Goal: Contribute content: Add original content to the website for others to see

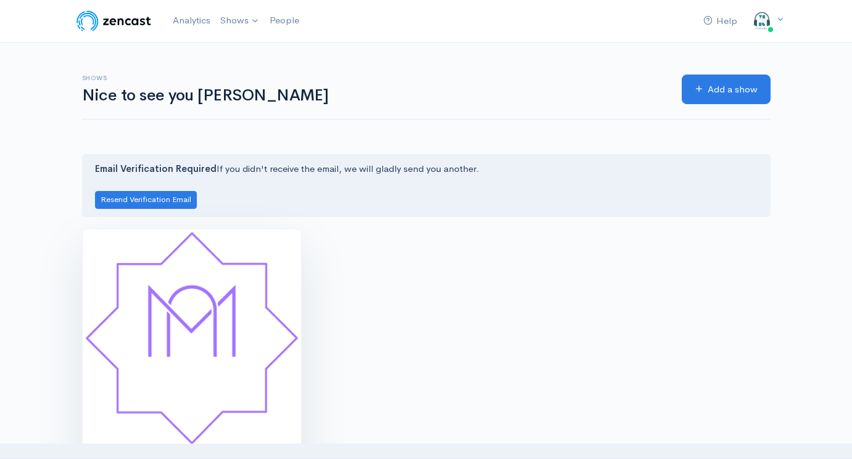
click at [208, 332] on img at bounding box center [192, 338] width 218 height 218
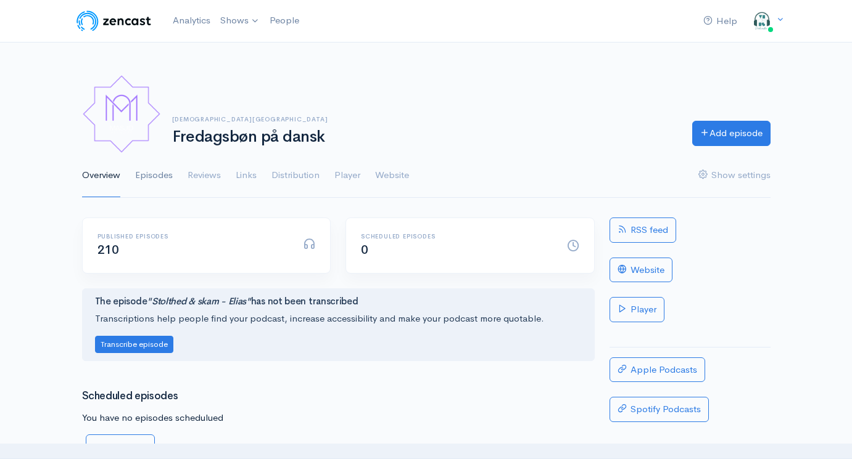
click at [142, 180] on link "Episodes" at bounding box center [154, 176] width 38 height 44
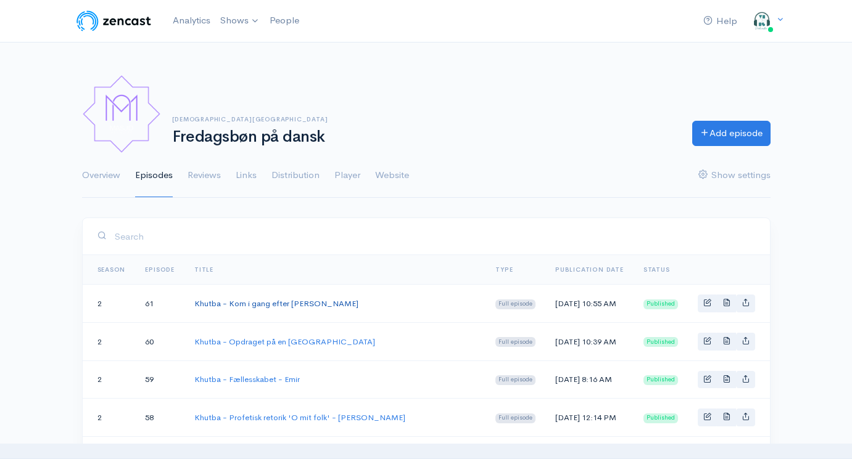
click at [292, 302] on link "Khutba - Kom i gang efter [PERSON_NAME]" at bounding box center [276, 303] width 164 height 10
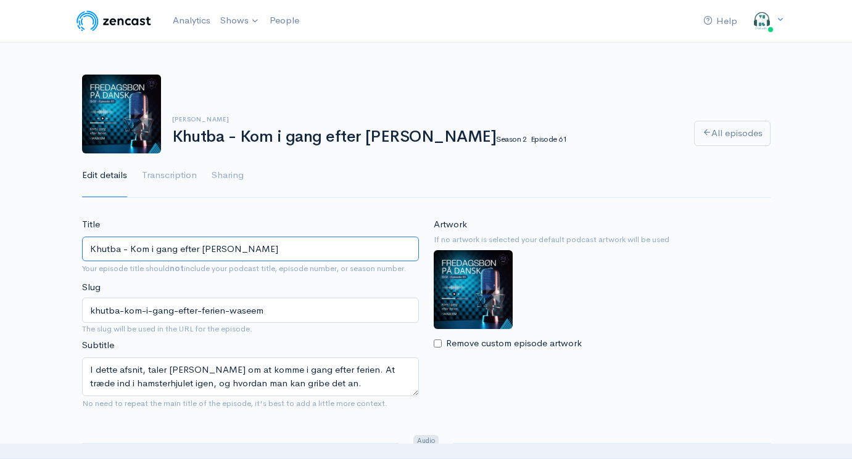
drag, startPoint x: 329, startPoint y: 242, endPoint x: 60, endPoint y: 241, distance: 269.5
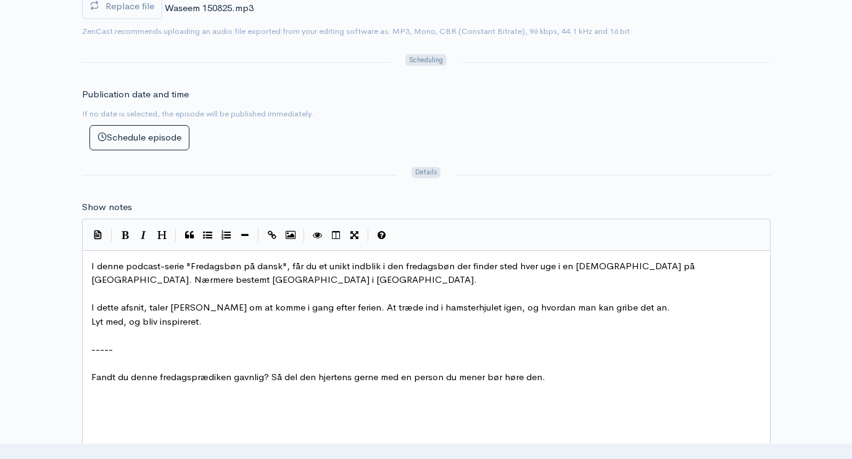
scroll to position [541, 0]
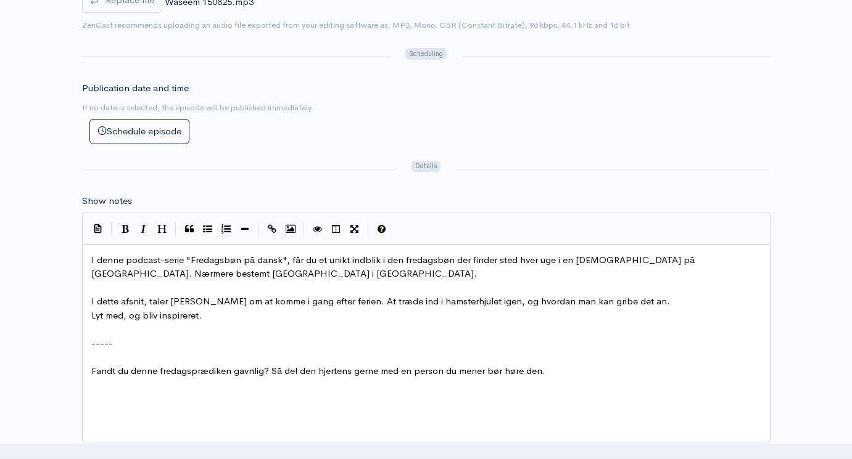
click at [471, 295] on span "I dette afsnit, taler [PERSON_NAME] om at komme i gang efter ferien. At træde i…" at bounding box center [380, 301] width 578 height 12
type textarea "I denne podcast-serie "Fredagsbøn på dansk", får du et unikt indblik i den fred…"
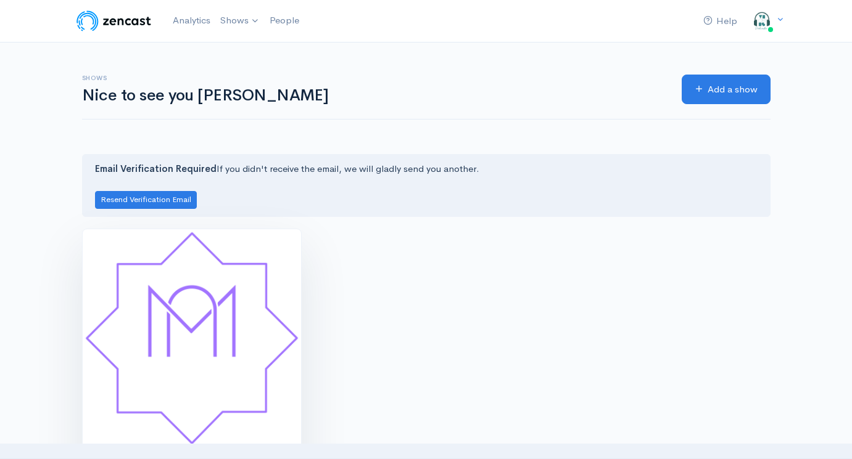
click at [234, 304] on img at bounding box center [192, 338] width 218 height 218
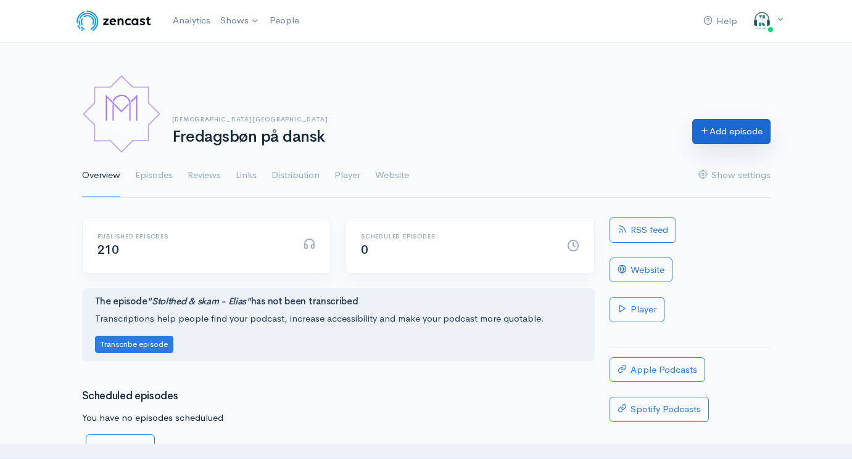
click at [707, 130] on link "Add episode" at bounding box center [731, 131] width 78 height 25
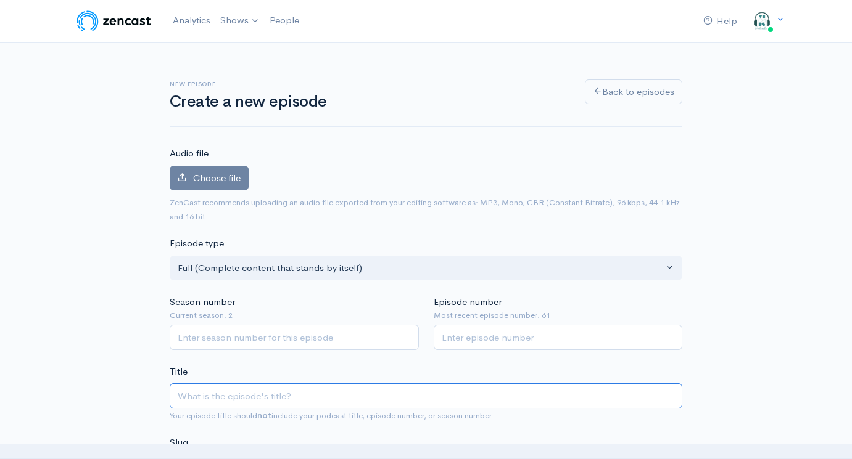
paste input "Khutba - Kom i gang efter [PERSON_NAME]"
type input "Khutba - Kom i gang efter [PERSON_NAME]"
type input "khutba-kom-i-gang-efter-ferien-waseem"
click at [337, 393] on input "Khutba - Kom i gang efter [PERSON_NAME]" at bounding box center [426, 396] width 512 height 25
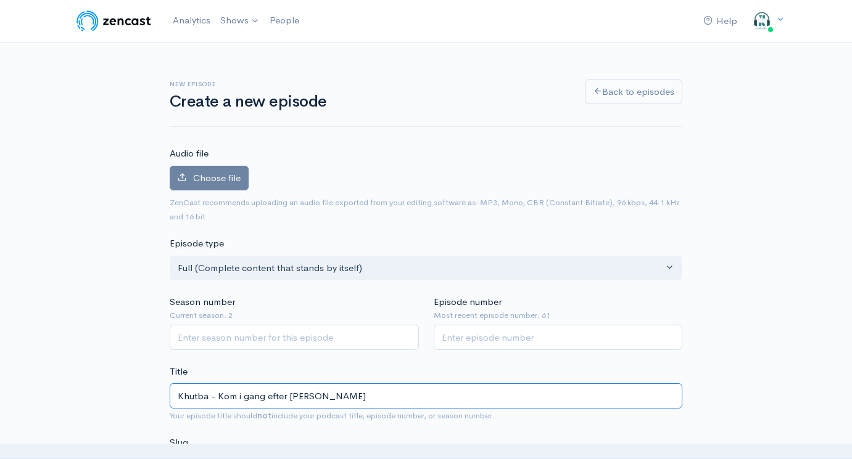
type input "Khutba - Kom i gang efter ferien - E"
type input "khutba-kom-i-gang-efter-ferien-e"
type input "Khutba - Kom i gang efter ferien - Emi"
type input "khutba-kom-i-gang-efter-ferien-emi"
type input "Khutba - Kom i gang efter ferien - Emir"
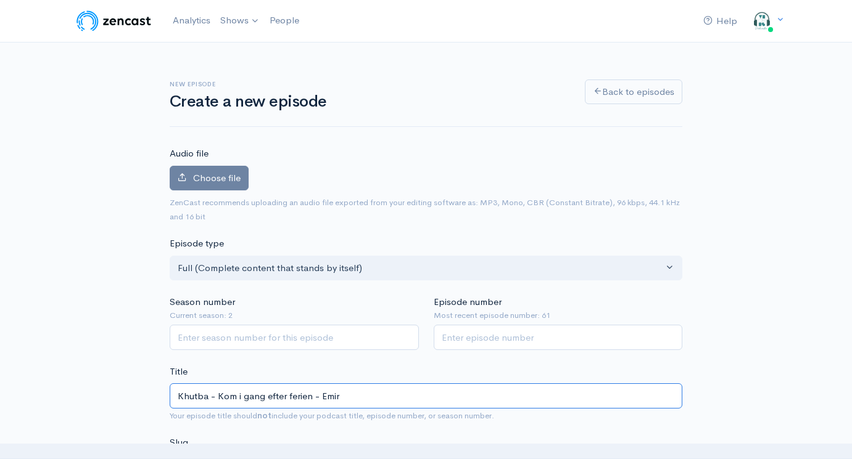
type input "khutba-kom-i-gang-efter-ferien-emir"
drag, startPoint x: 310, startPoint y: 392, endPoint x: 219, endPoint y: 393, distance: 91.3
click at [219, 393] on input "Khutba - Kom i gang efter ferien - Emir" at bounding box center [426, 396] width 512 height 25
paste input "Er du taknemmelig for dine velsignelser?"
type input "Khutba - Er du taknemmelig for dine velsignelser? - Emir"
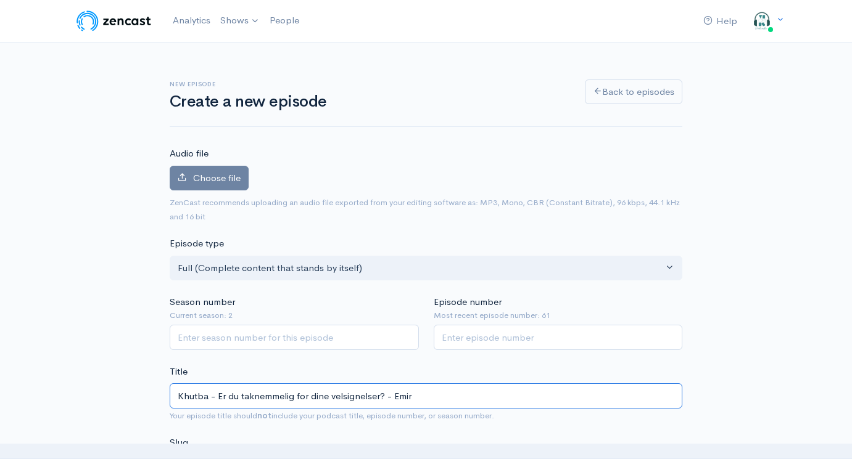
type input "khutba-er-du-taknemmelig-for-dine-velsignelser-emir"
type input "Khutba - Er du taknemmelig for dine velsignelser? - Emir"
click at [279, 335] on input "Season number" at bounding box center [294, 337] width 249 height 25
type input "2"
click at [493, 340] on input "Episode number" at bounding box center [558, 337] width 249 height 25
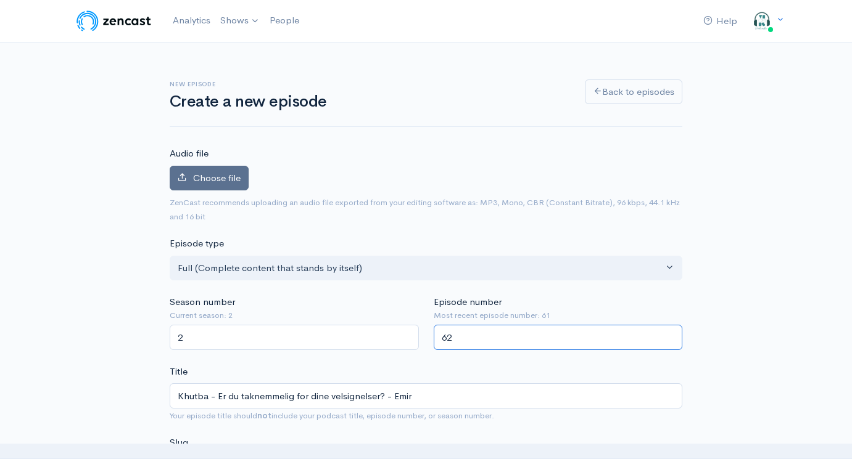
type input "62"
click at [200, 176] on span "Choose file" at bounding box center [216, 178] width 47 height 12
click at [0, 0] on input "Choose file" at bounding box center [0, 0] width 0 height 0
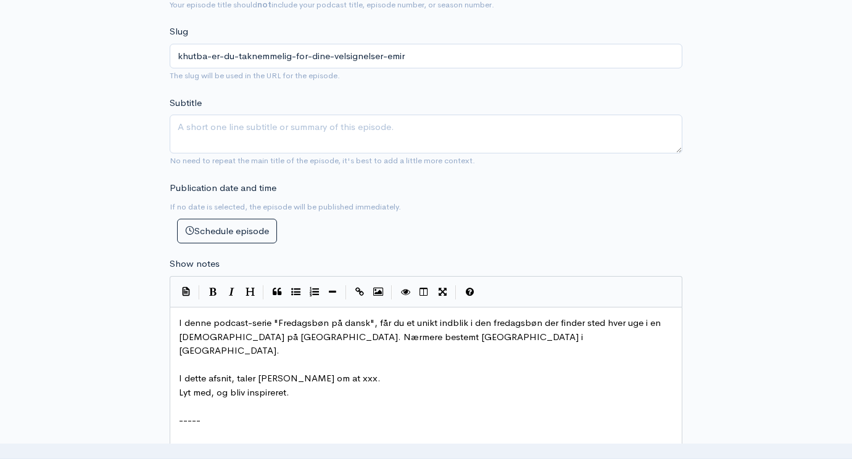
scroll to position [6, 0]
click at [377, 386] on pre "Lyt med, og bliv inspireret." at bounding box center [425, 393] width 499 height 14
type textarea "I denne podcast-serie "Fredagsbøn på dansk", får du et unikt indblik i den fred…"
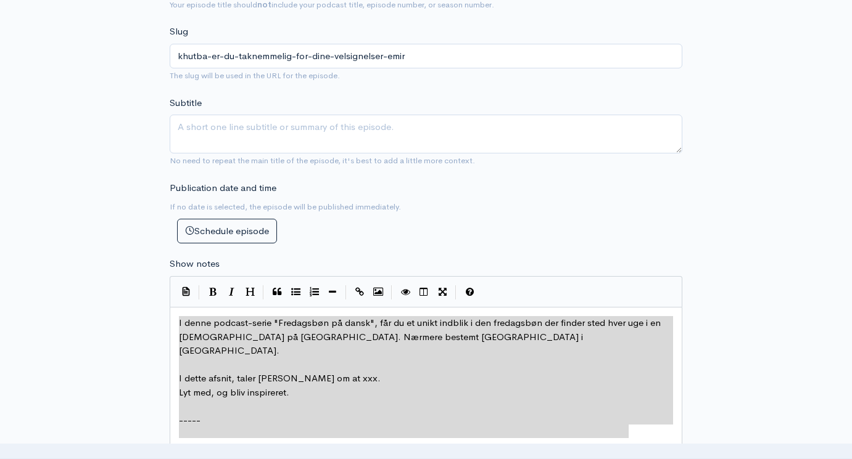
paste textarea
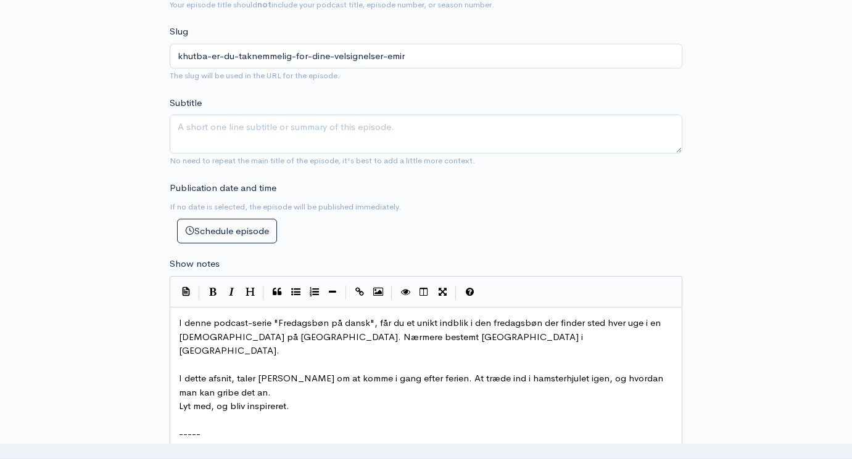
click at [274, 373] on span "I dette afsnit, taler [PERSON_NAME] om at komme i gang efter ferien. At træde i…" at bounding box center [422, 386] width 487 height 26
type textarea "Emir"
click at [303, 373] on span "I dette afsnit, taler Emir om at komme i gang efter ferien. At træde ind i hams…" at bounding box center [424, 386] width 490 height 26
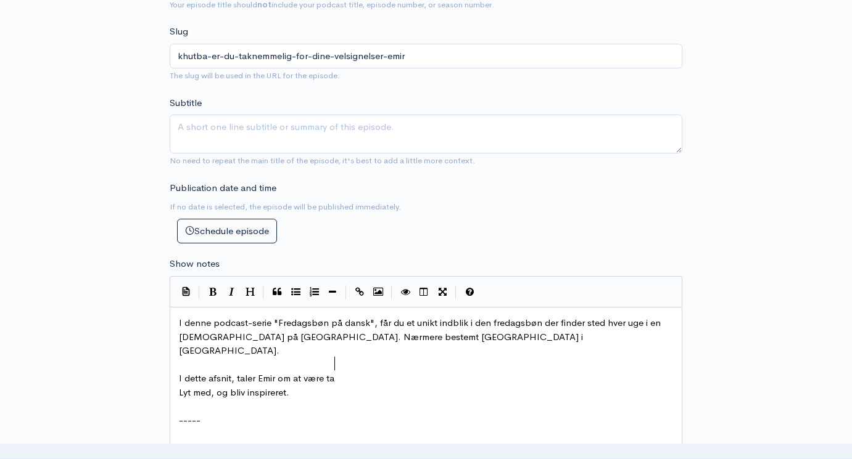
type textarea "være tank"
type textarea "knemmelig for de vi"
type textarea "elsog"
type textarea "ige"
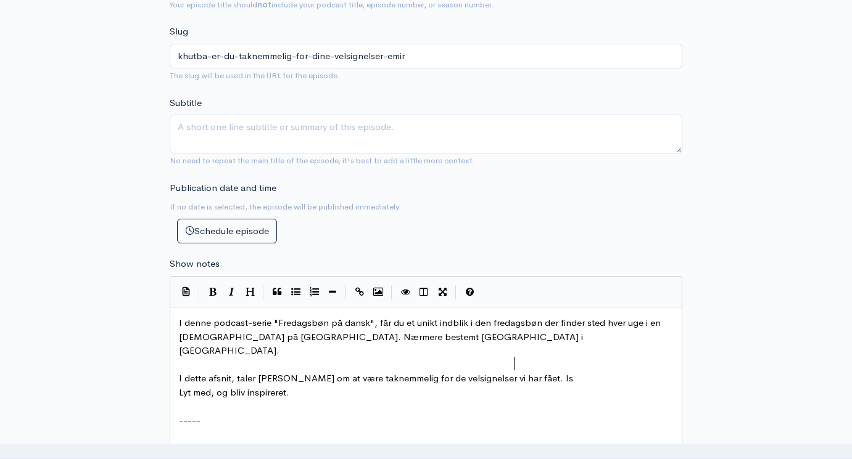
type textarea "nelser vi har fået. Isr"
type textarea "ær den største af dem, nemlig isla."
type textarea "m. Hvordan kan vi v"
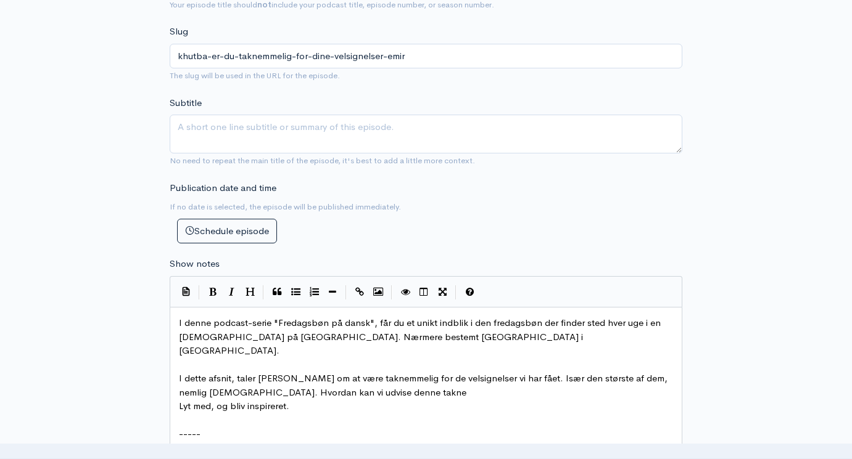
type textarea "udvise denne taknen"
type textarea "memle"
type textarea "m"
type textarea "melighed, og "neta"
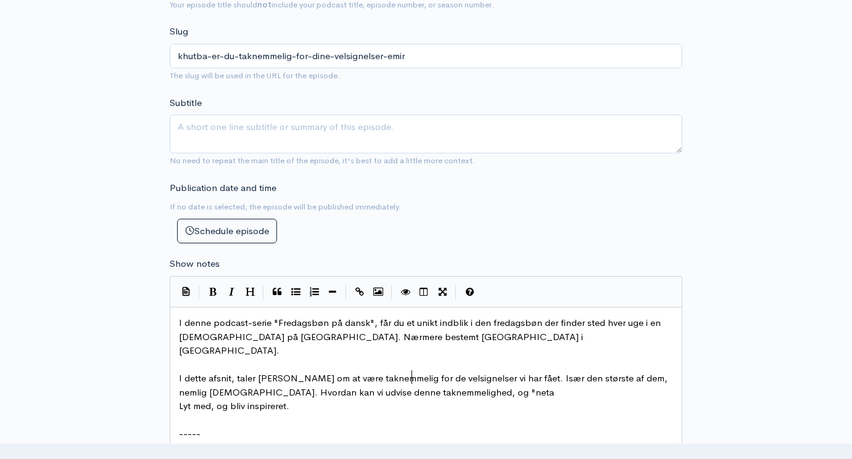
scroll to position [6, 80]
type textarea "?"
type textarea "I dette afsnit, taler [PERSON_NAME] om at være taknemmelig for de velsignelser …"
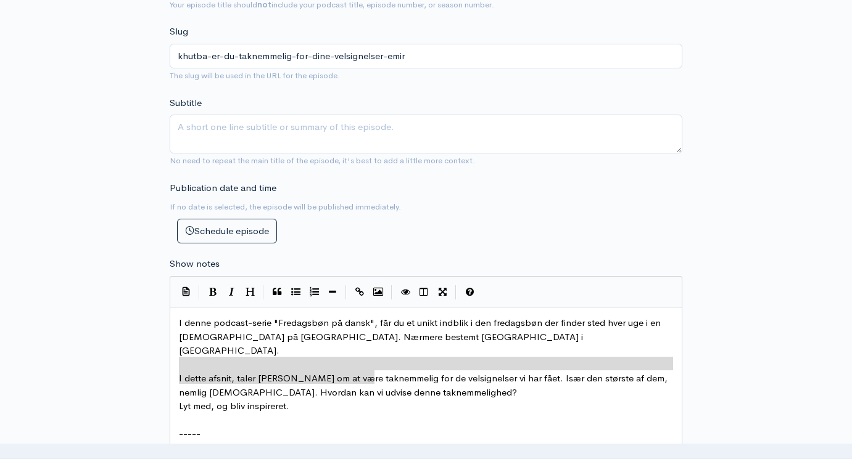
drag, startPoint x: 384, startPoint y: 355, endPoint x: 104, endPoint y: 345, distance: 280.2
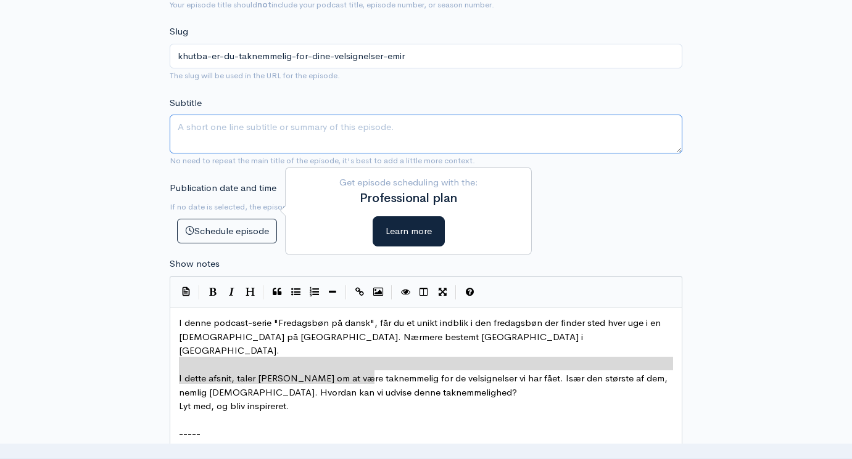
click at [244, 115] on textarea "Subtitle" at bounding box center [426, 134] width 512 height 39
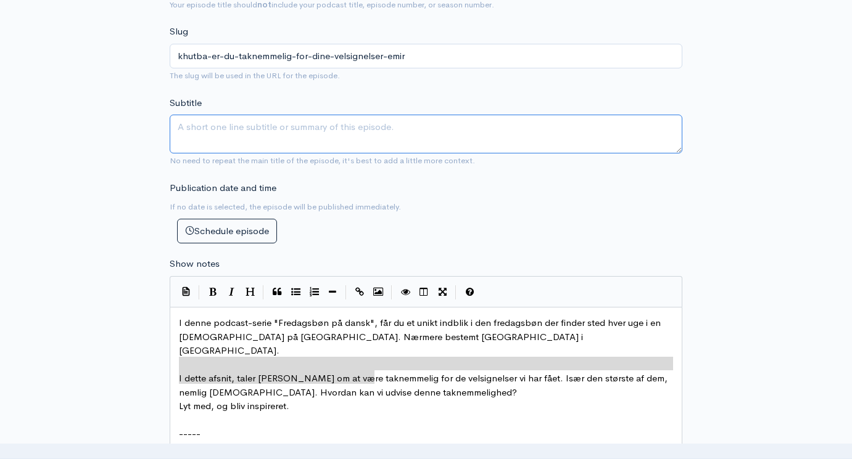
paste textarea "I dette afsnit, taler [PERSON_NAME] om at være taknemmelig for de velsignelser …"
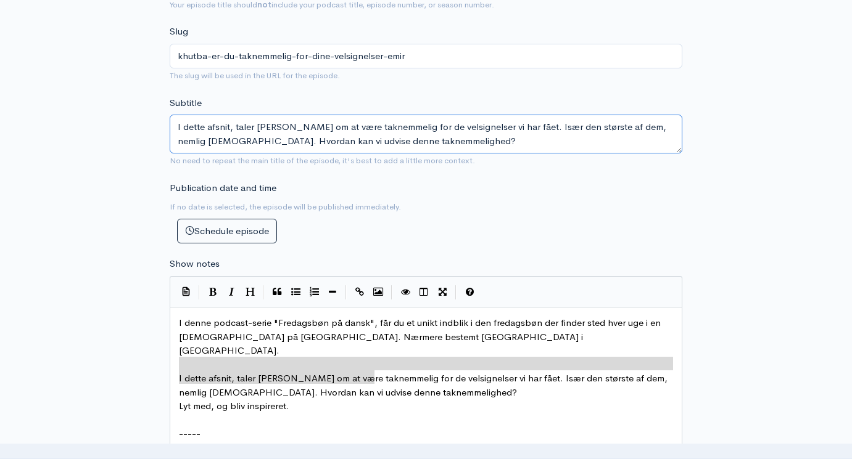
type textarea "I dette afsnit, taler [PERSON_NAME] om at være taknemmelig for de velsignelser …"
click at [75, 225] on div "New episode Create a new episode Back to episodes Audio file 100 Uploading: 100…" at bounding box center [426, 255] width 703 height 1327
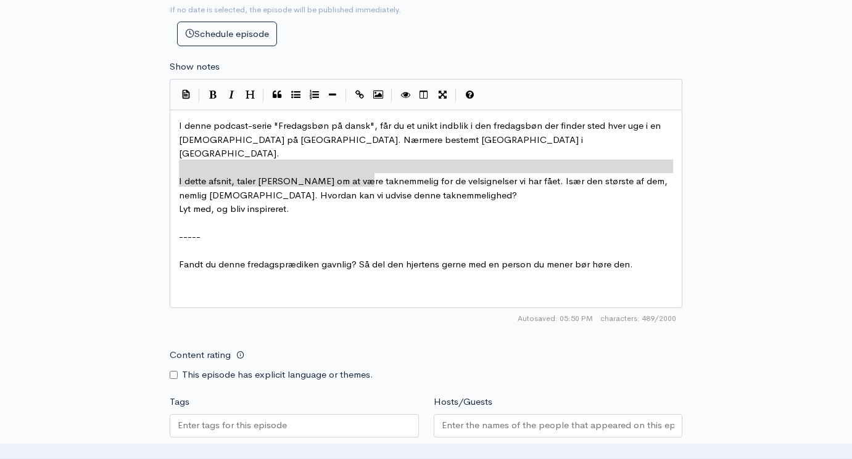
scroll to position [701, 0]
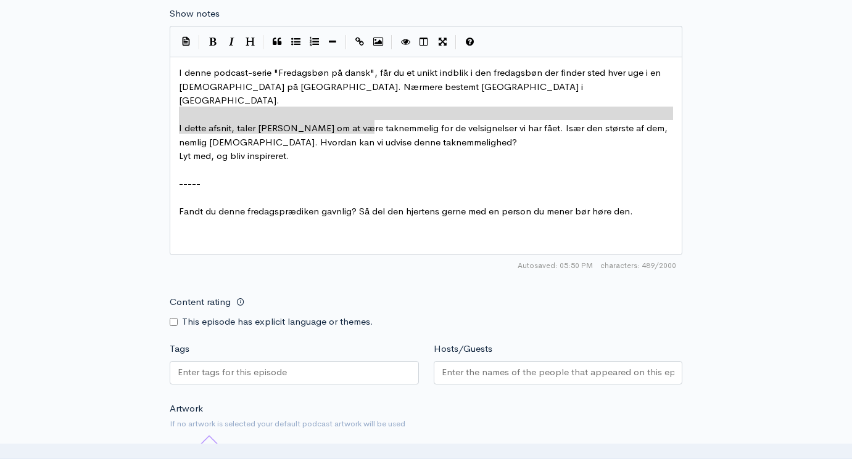
click at [474, 361] on div at bounding box center [558, 372] width 249 height 23
type input "e"
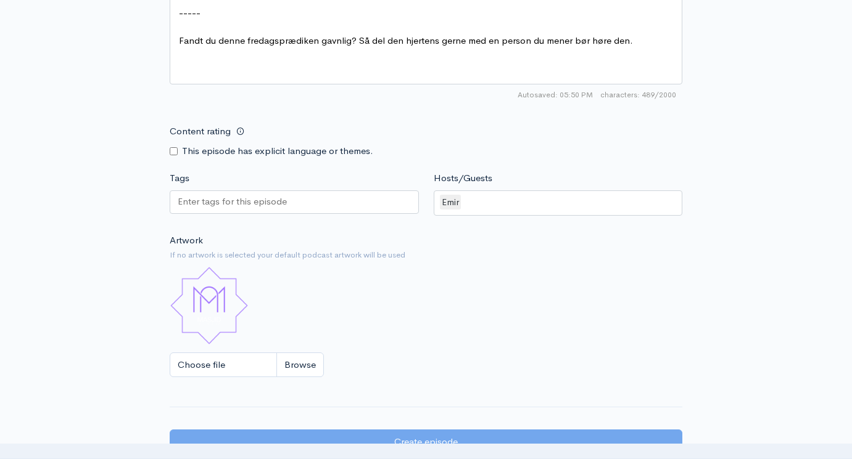
scroll to position [881, 0]
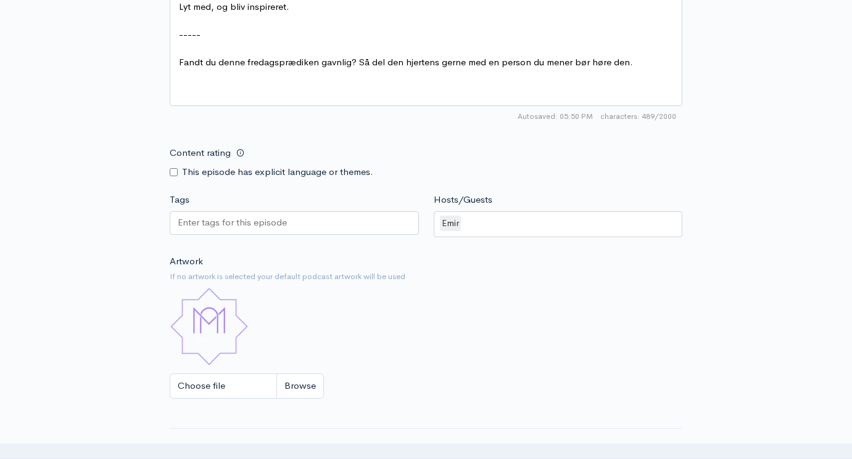
click at [309, 374] on input "Choose file" at bounding box center [247, 386] width 154 height 25
type input "C:\fakepath\Fredagsbøn på dansk skabelon-4.jpg"
click at [246, 212] on div at bounding box center [294, 223] width 249 height 23
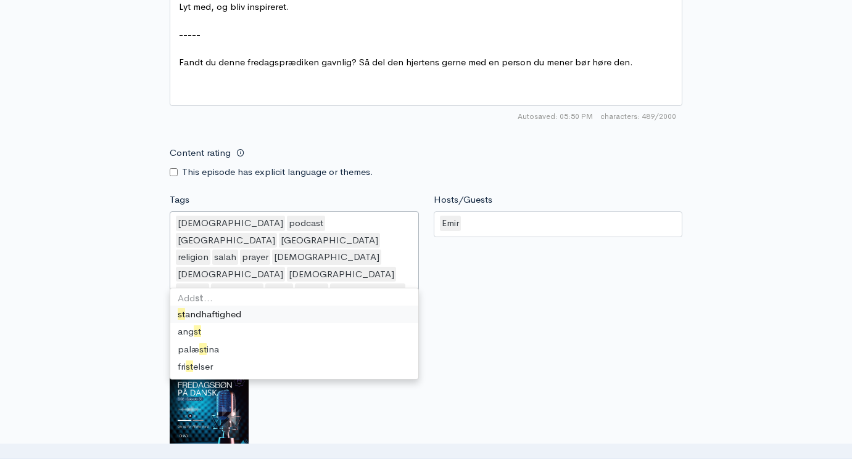
scroll to position [0, 0]
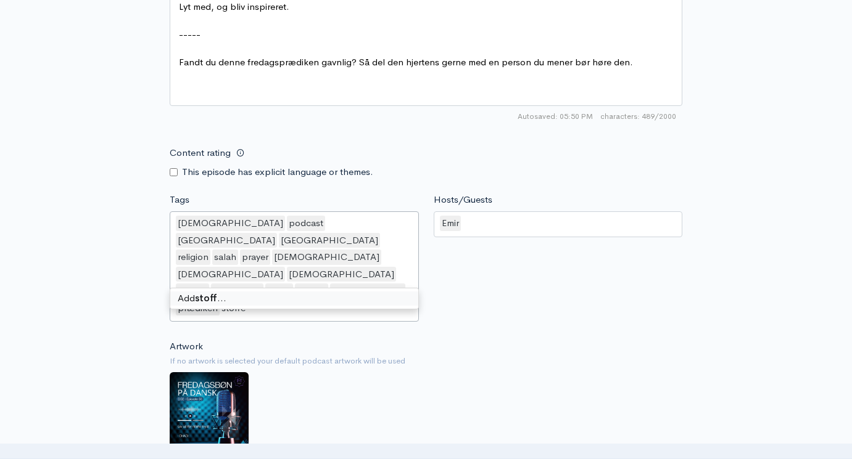
type input "stoffer"
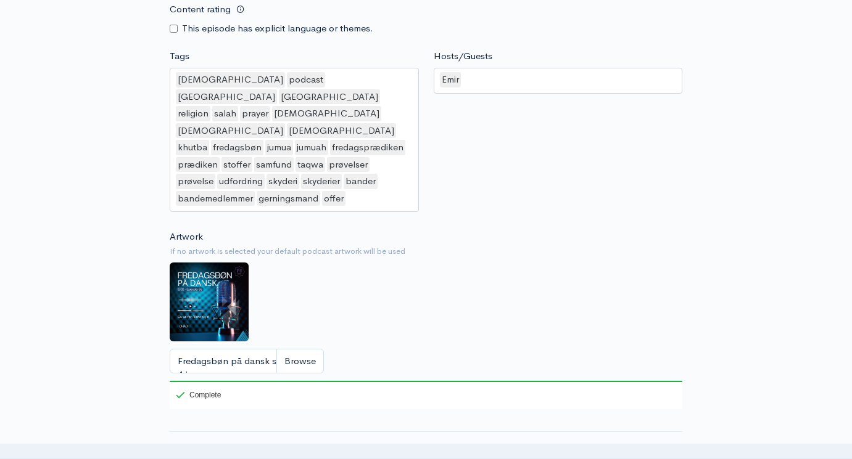
scroll to position [1033, 0]
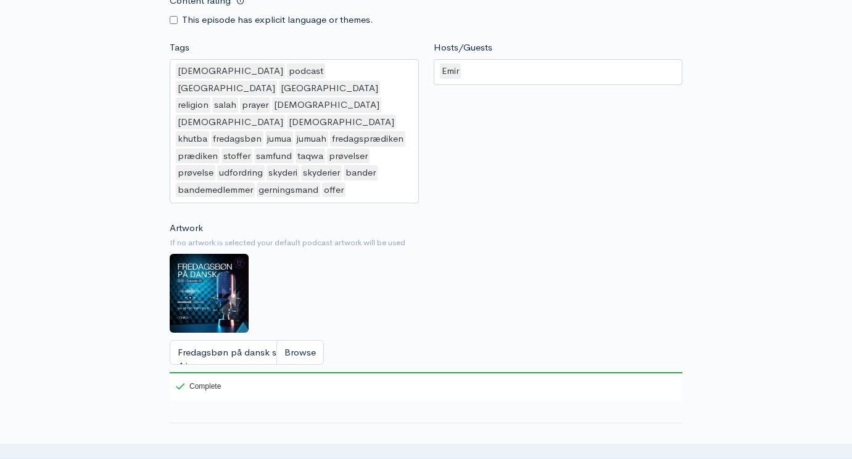
click at [367, 134] on div "[DEMOGRAPHIC_DATA] podcast [GEOGRAPHIC_DATA] [GEOGRAPHIC_DATA] religion [DEMOGR…" at bounding box center [294, 131] width 249 height 144
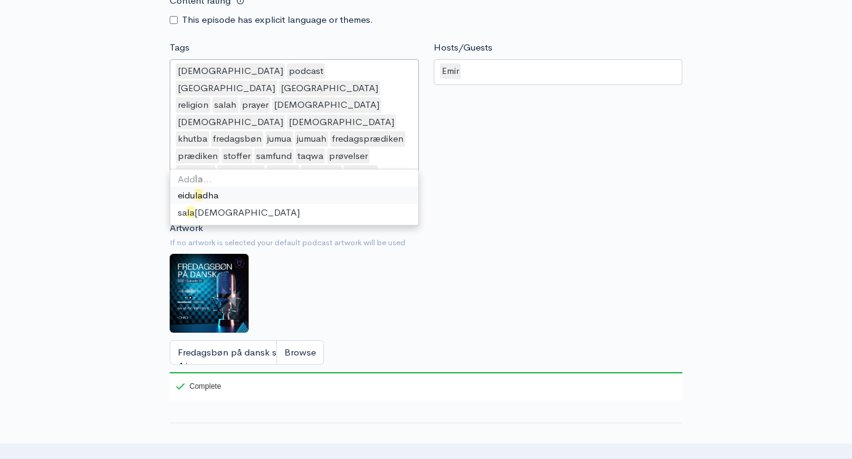
scroll to position [0, 0]
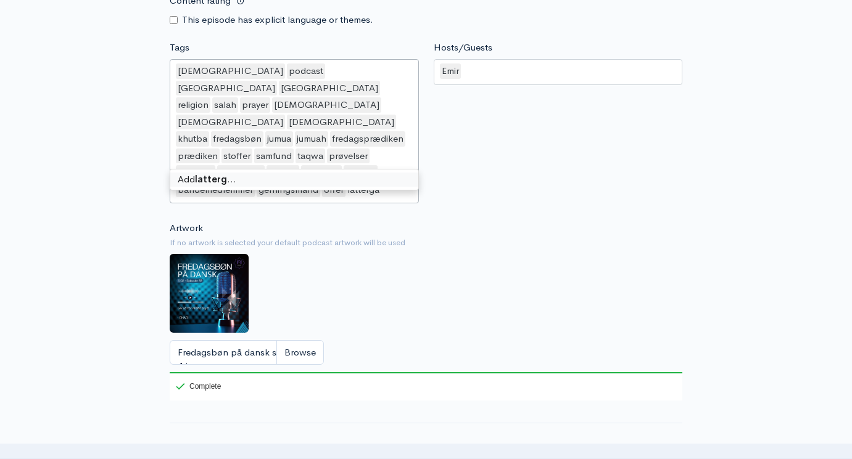
type input "lattergas"
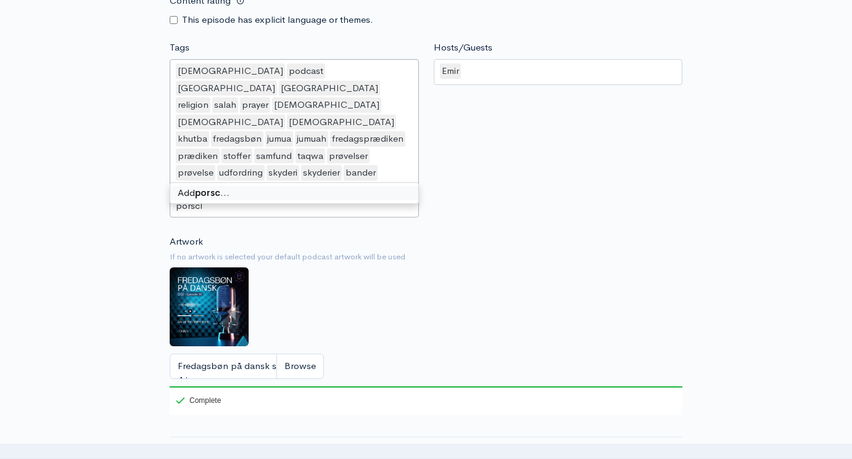
type input "porsche"
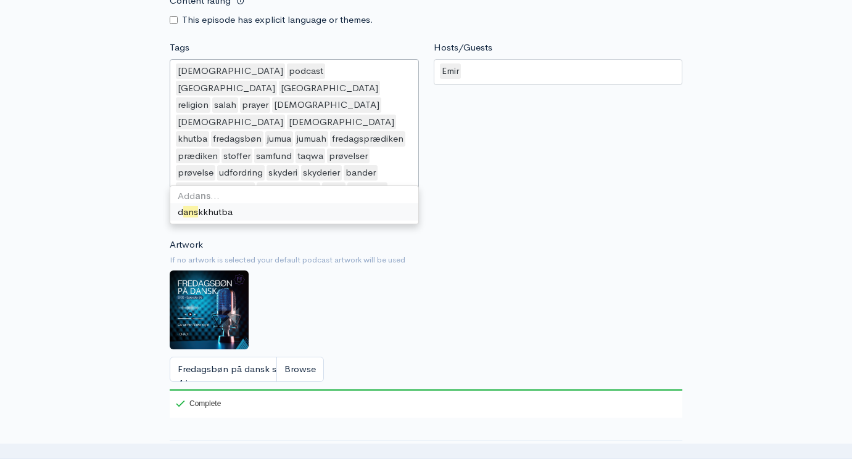
type input "ansvar"
